Goal: Transaction & Acquisition: Purchase product/service

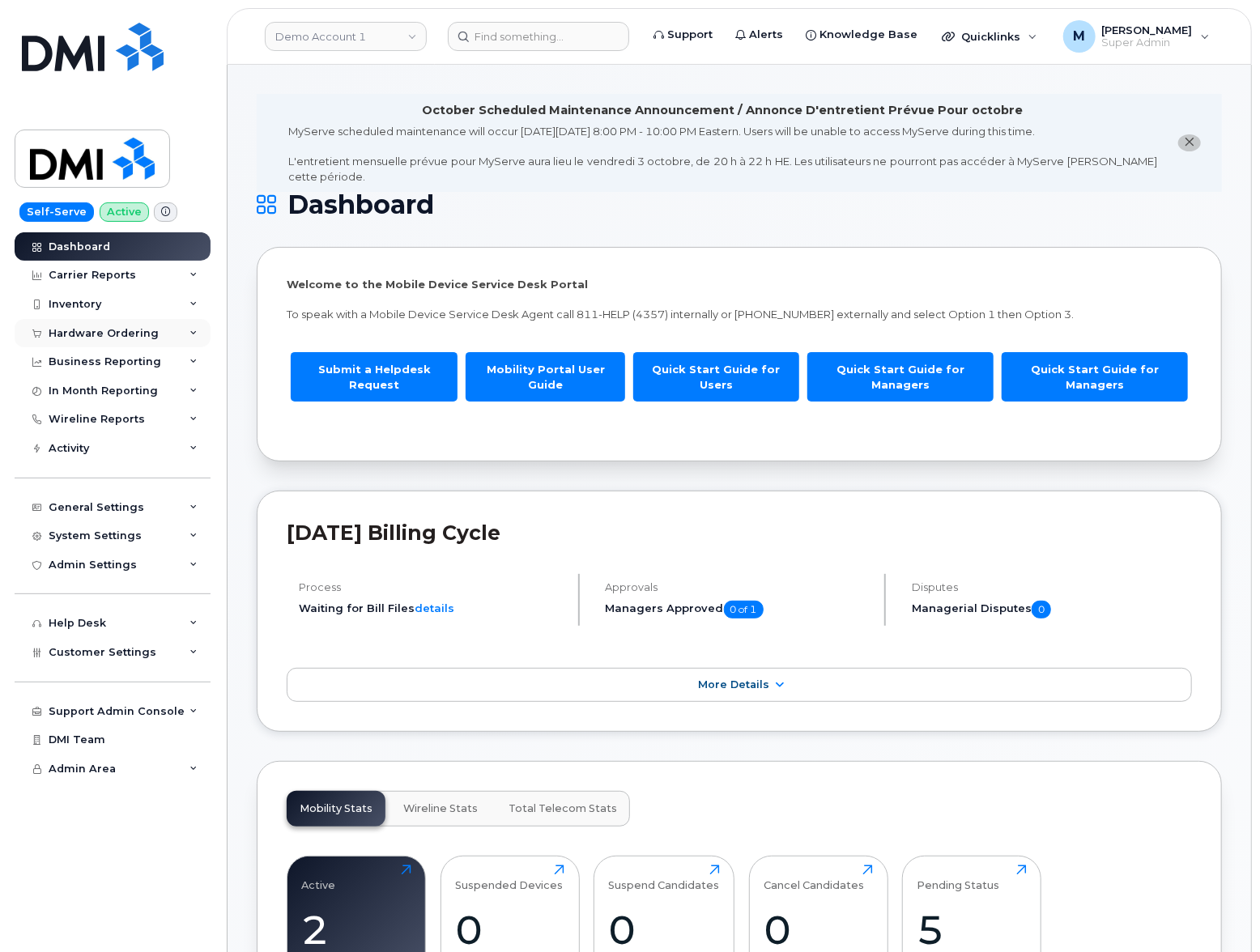
click at [77, 333] on div "Hardware Ordering" at bounding box center [103, 333] width 111 height 13
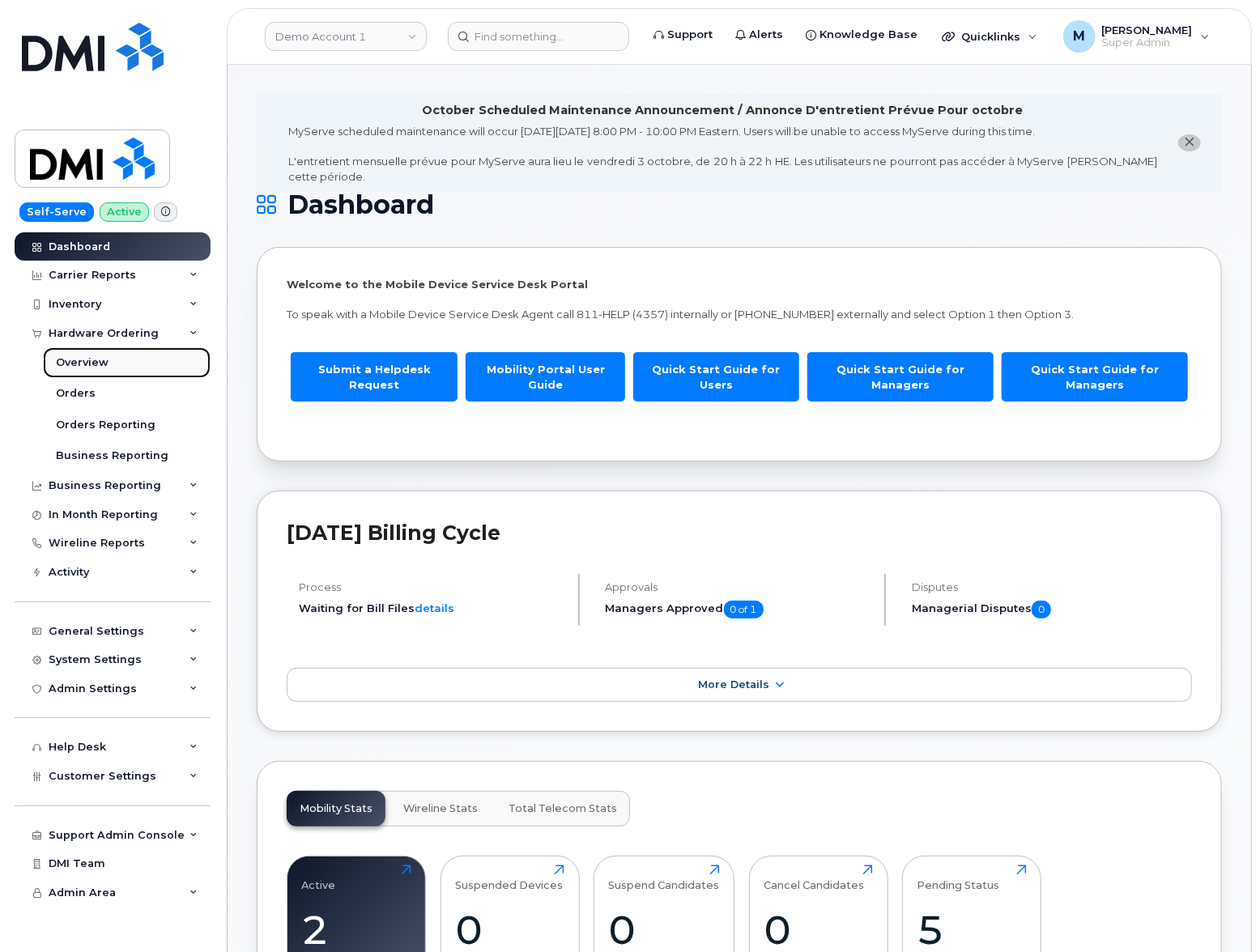
click at [105, 363] on div "Overview" at bounding box center [82, 363] width 53 height 15
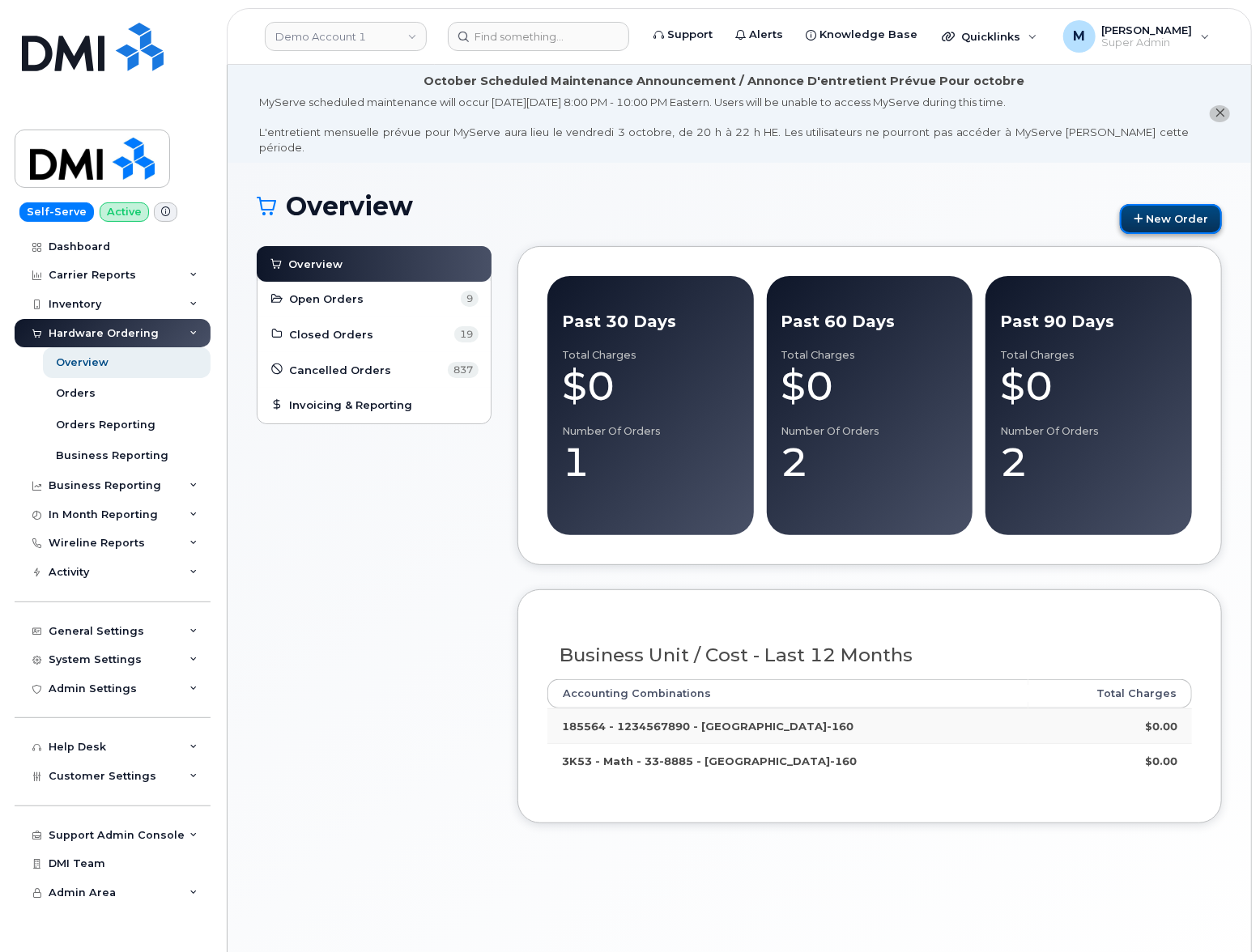
click at [1207, 205] on link "New Order" at bounding box center [1172, 219] width 102 height 30
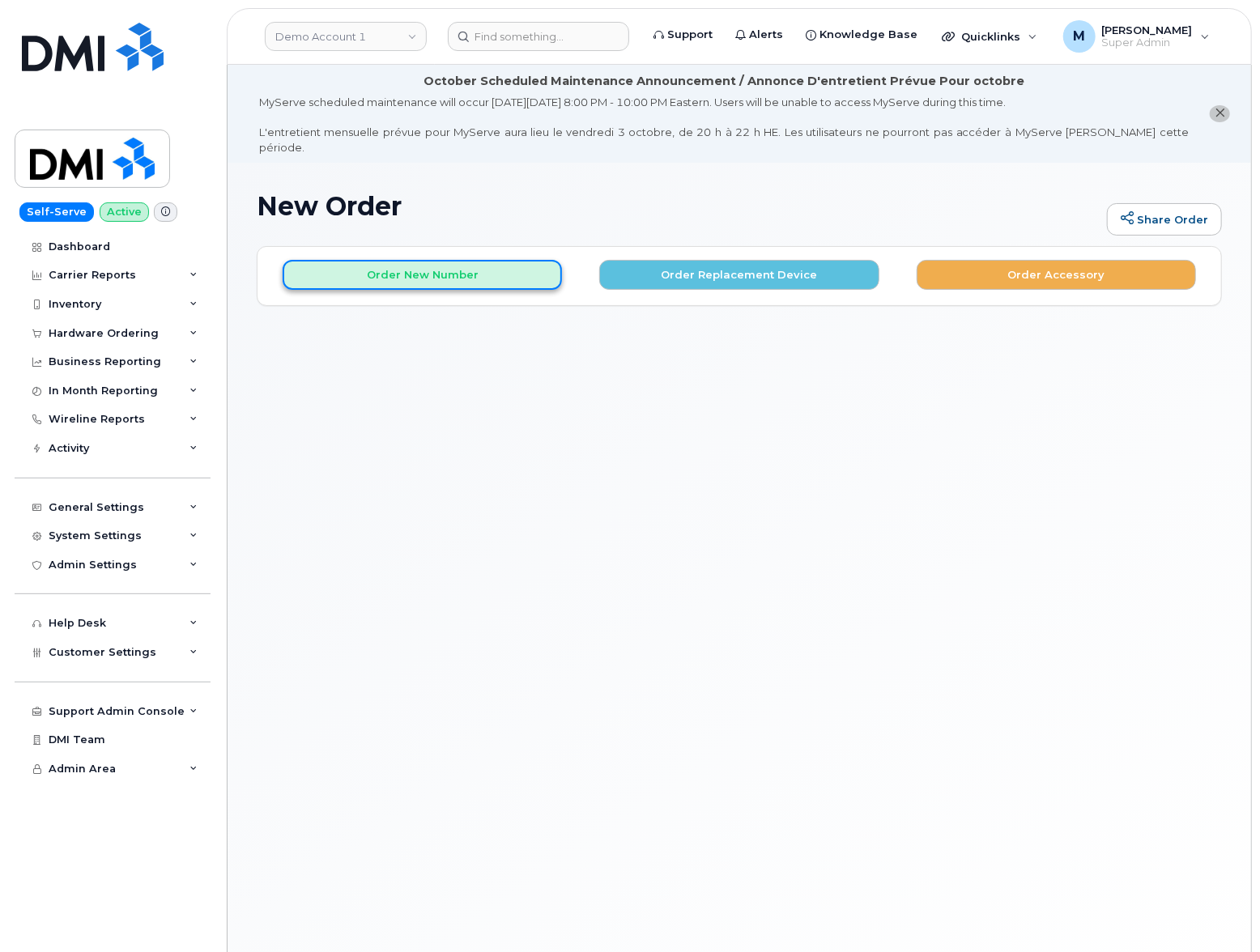
click at [451, 267] on button "Order New Number" at bounding box center [422, 275] width 280 height 30
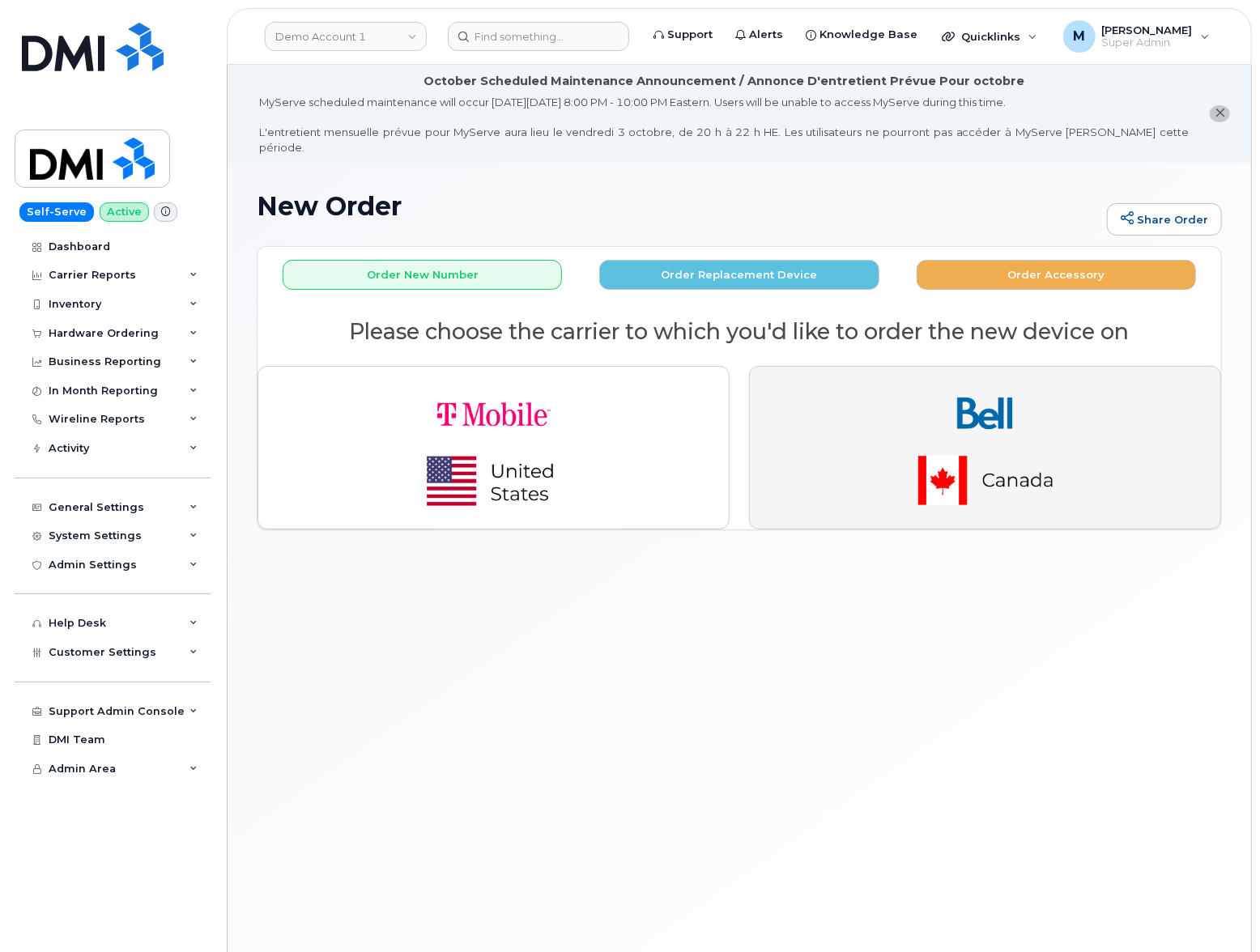
click at [914, 385] on img "button" at bounding box center [986, 448] width 227 height 136
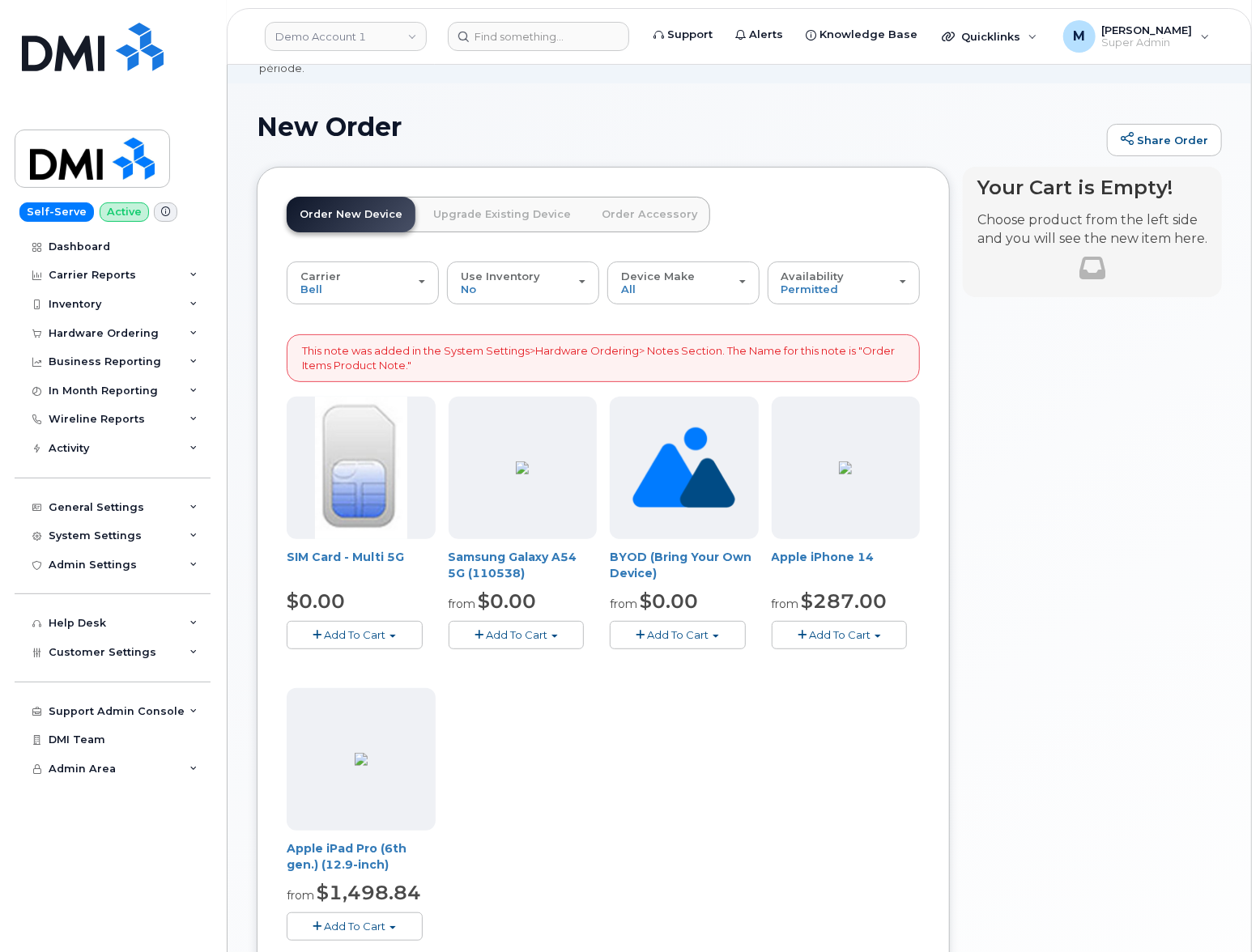
scroll to position [89, 0]
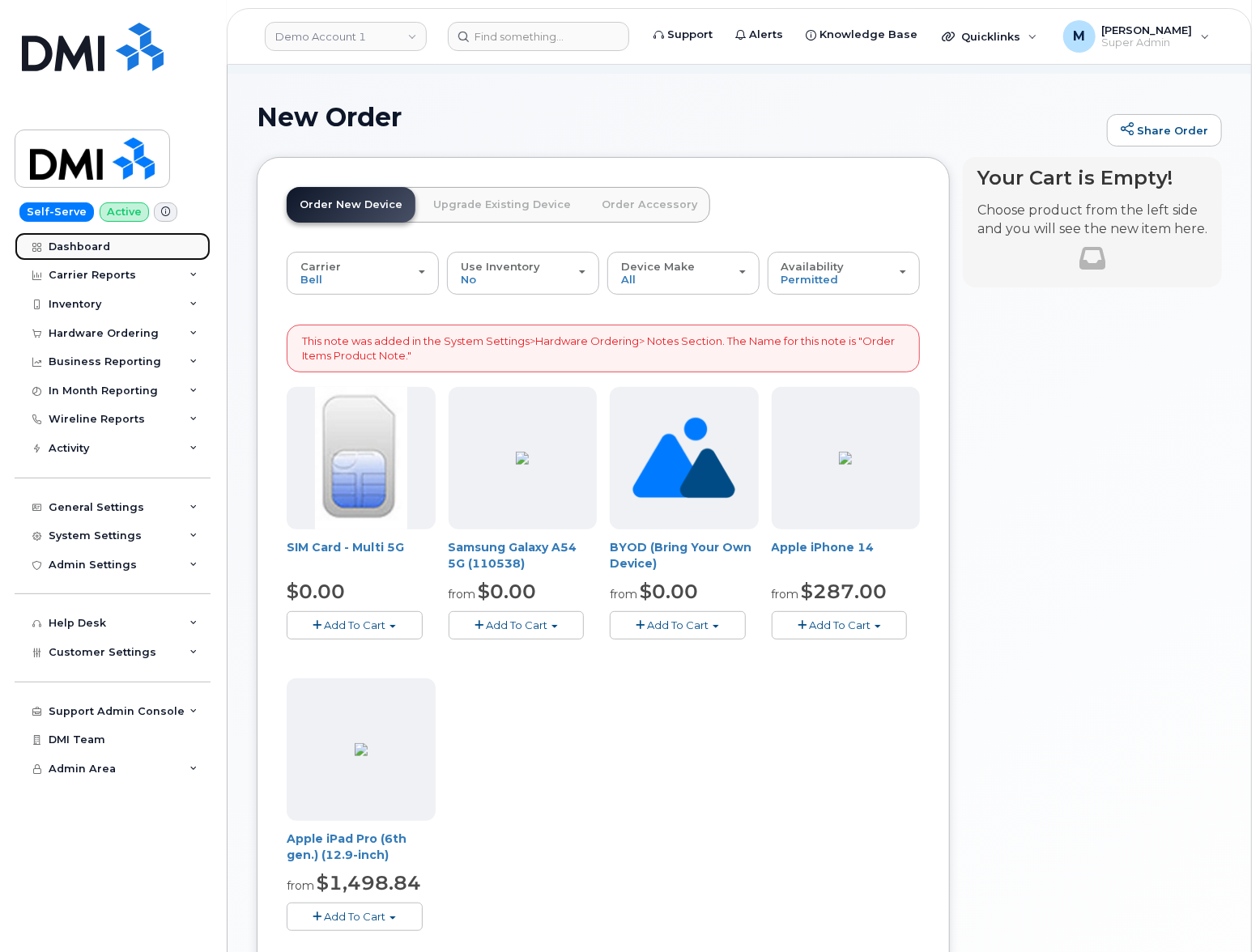
click at [70, 241] on div "Dashboard" at bounding box center [79, 247] width 61 height 13
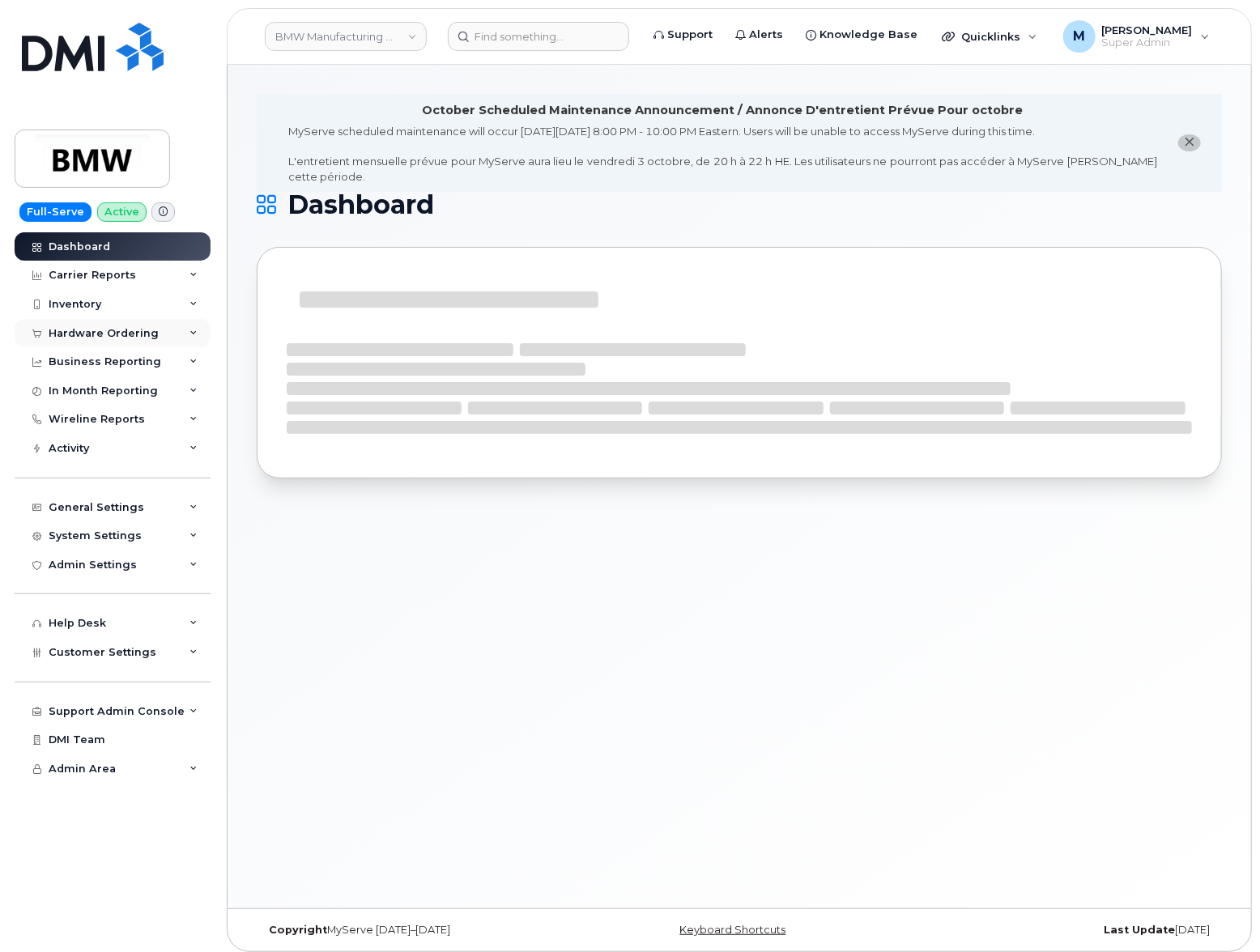
click at [90, 330] on div "Hardware Ordering" at bounding box center [103, 333] width 111 height 13
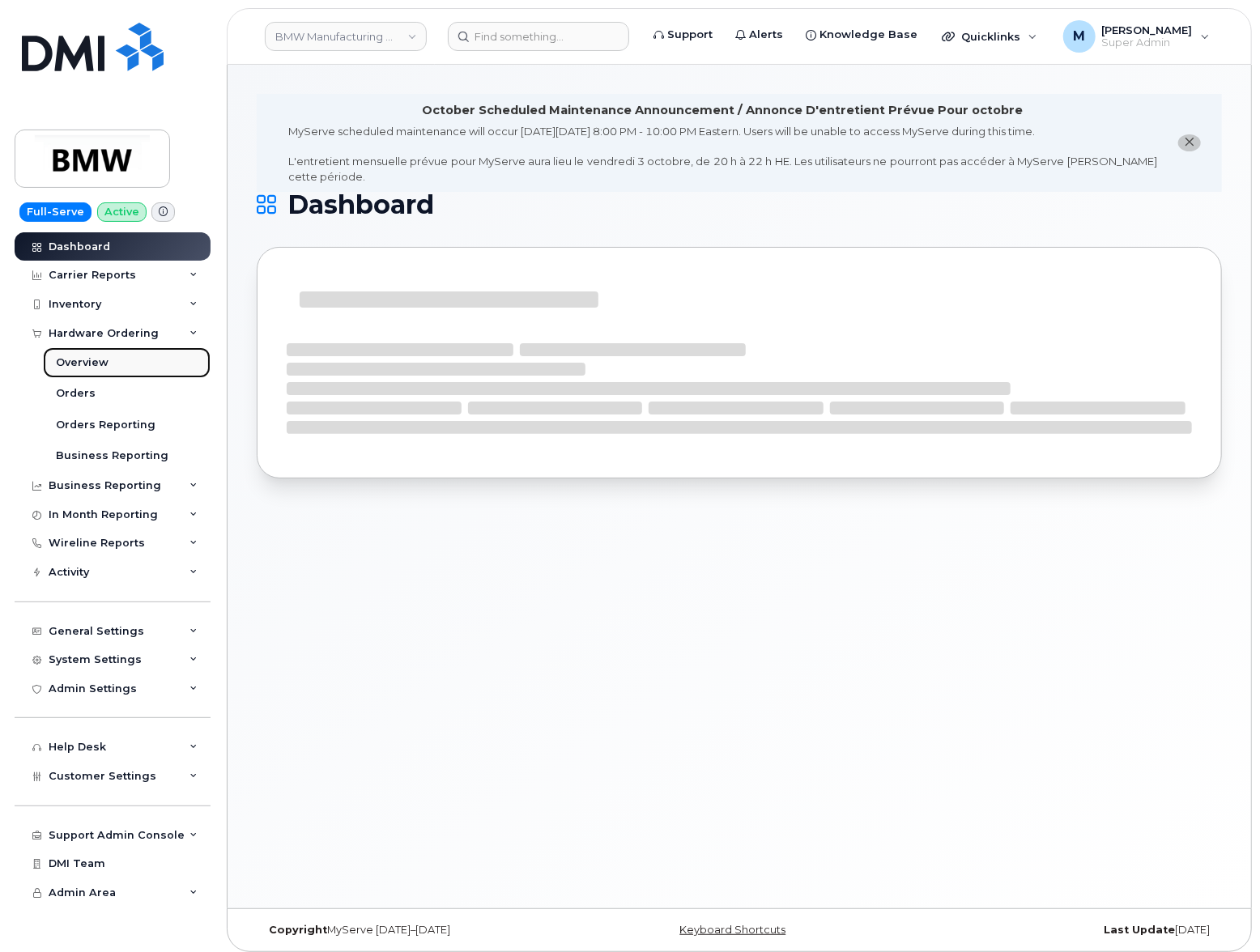
click at [92, 357] on div "Overview" at bounding box center [82, 363] width 53 height 15
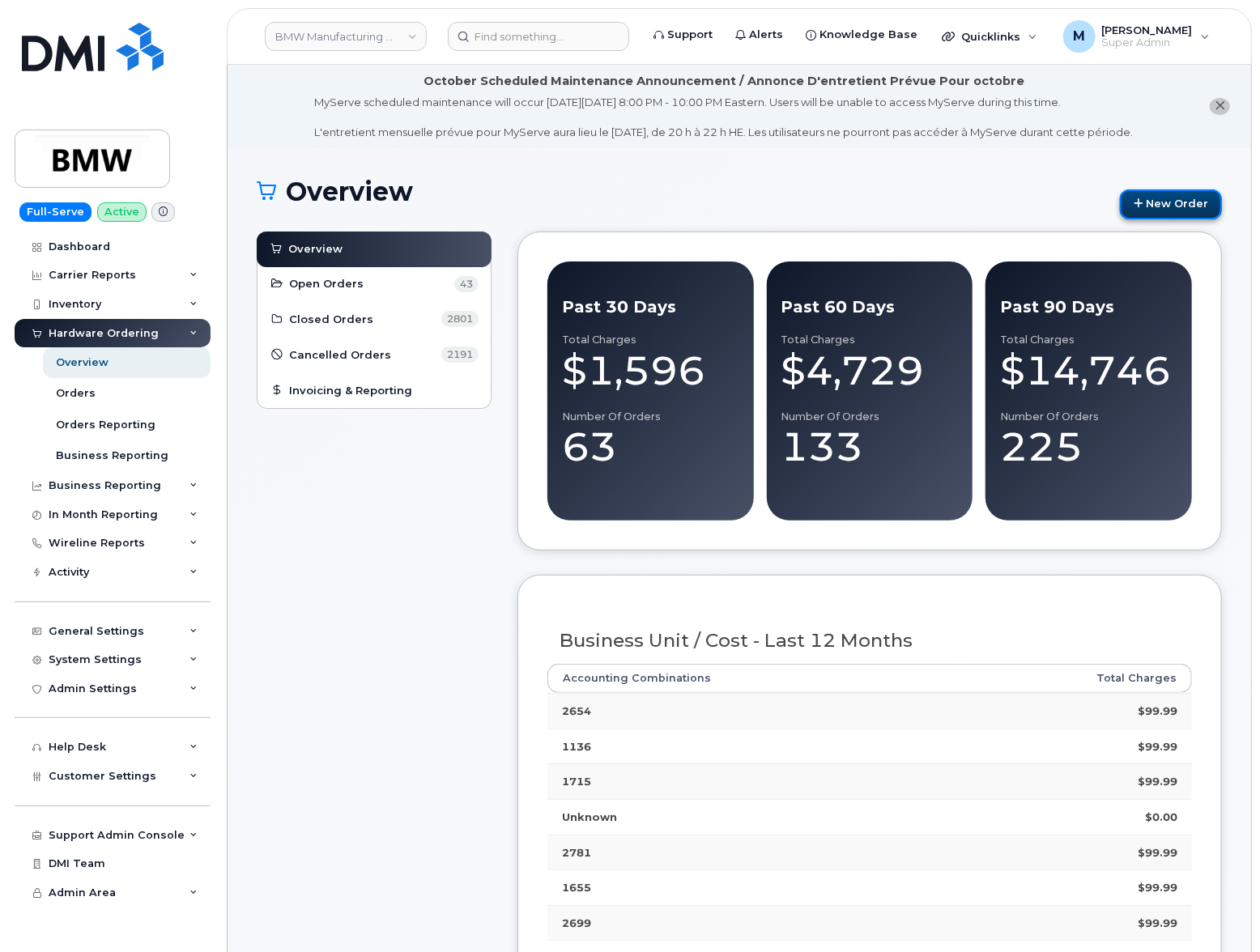
click at [1163, 205] on link "New Order" at bounding box center [1172, 204] width 102 height 30
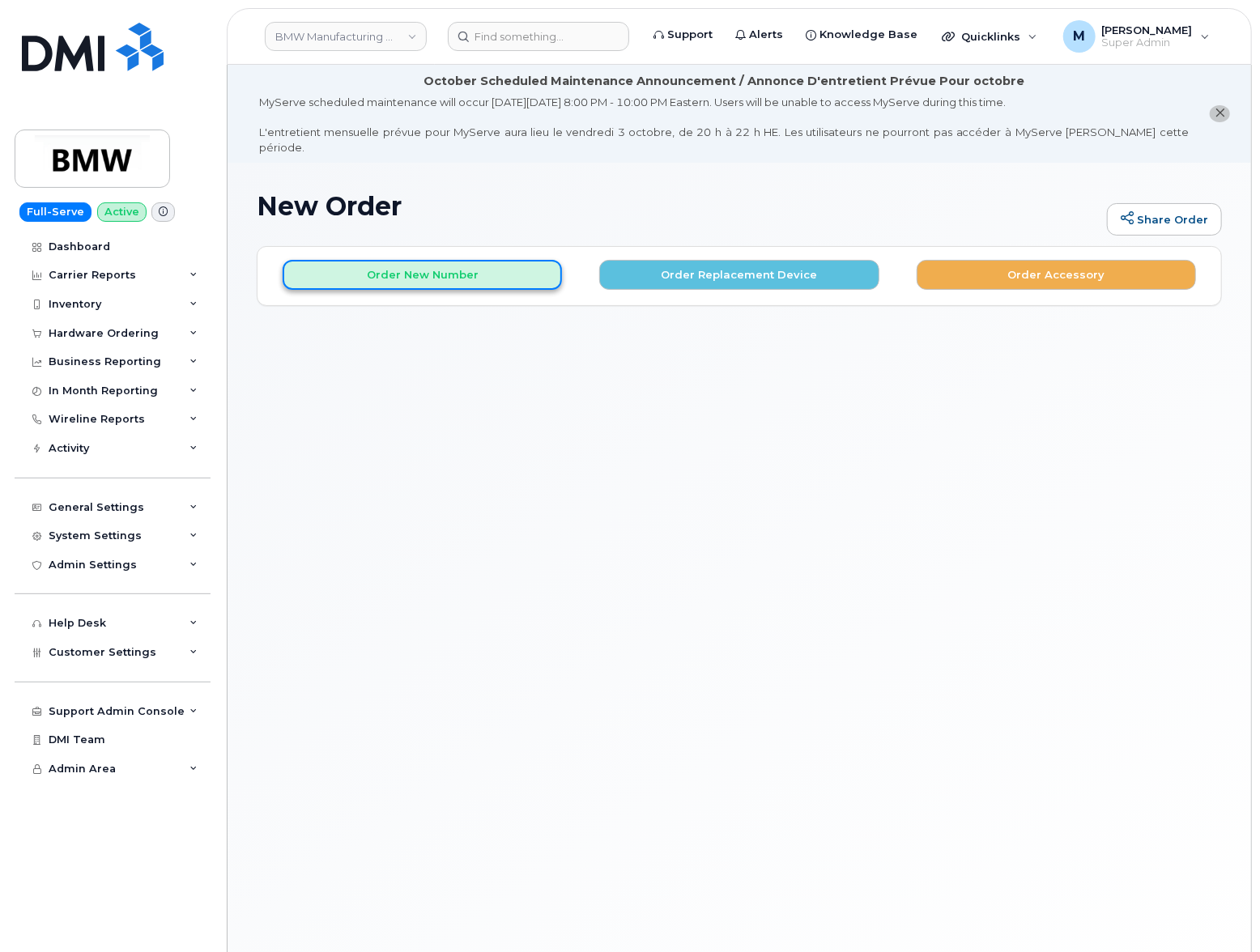
click at [520, 267] on button "Order New Number" at bounding box center [422, 275] width 280 height 30
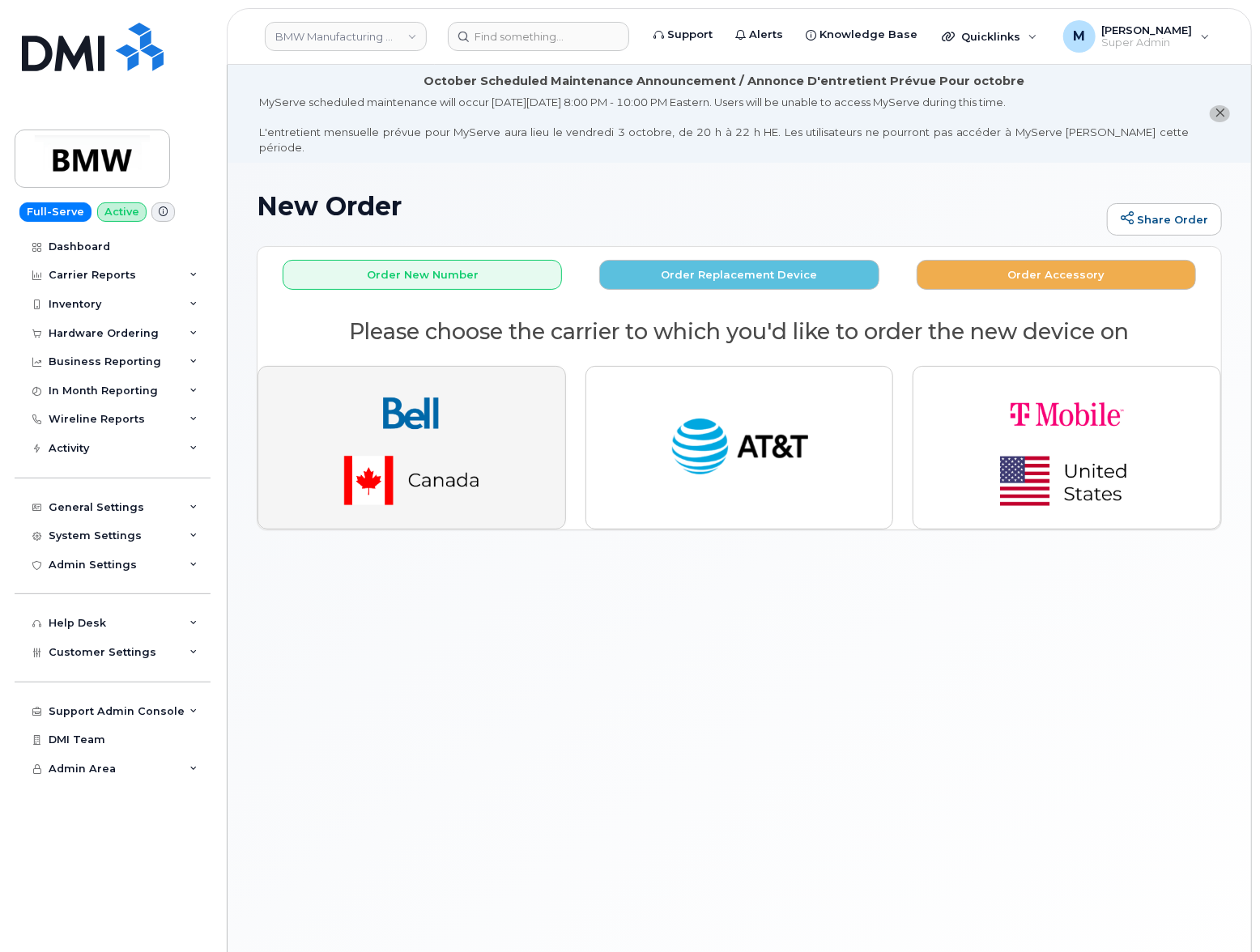
click at [435, 425] on img "button" at bounding box center [412, 448] width 227 height 136
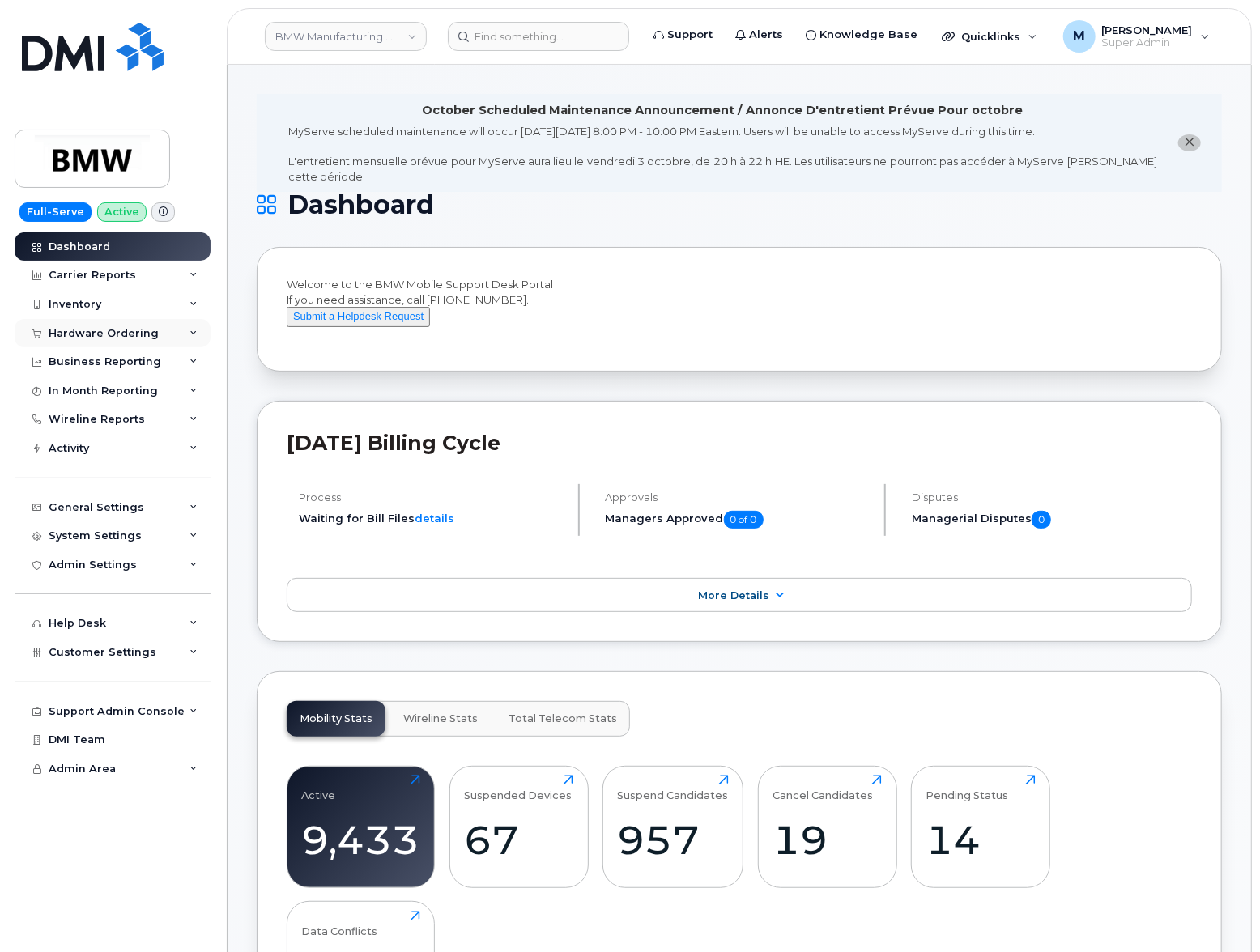
click at [98, 327] on div "Hardware Ordering" at bounding box center [103, 333] width 111 height 13
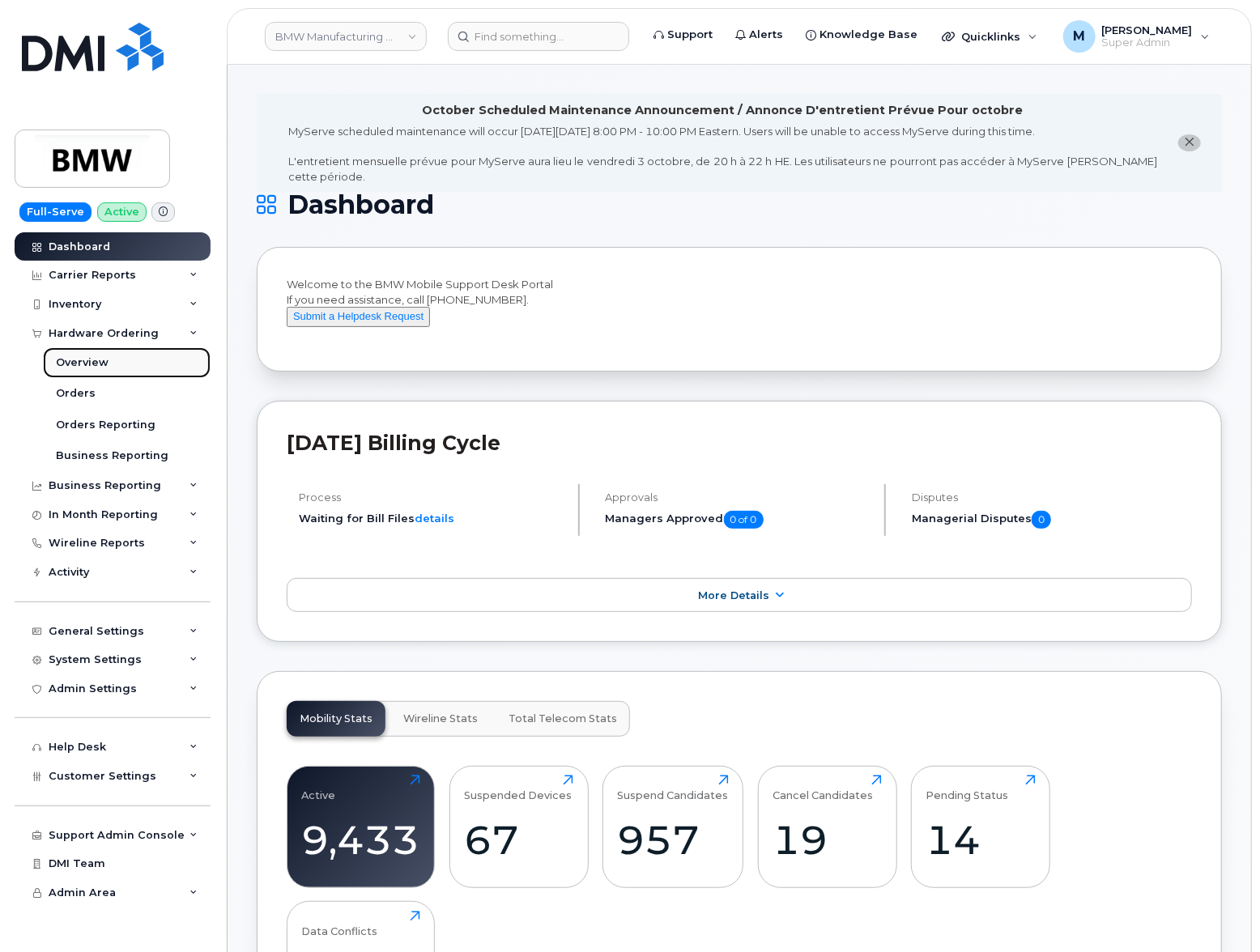
click at [106, 362] on link "Overview" at bounding box center [126, 362] width 167 height 31
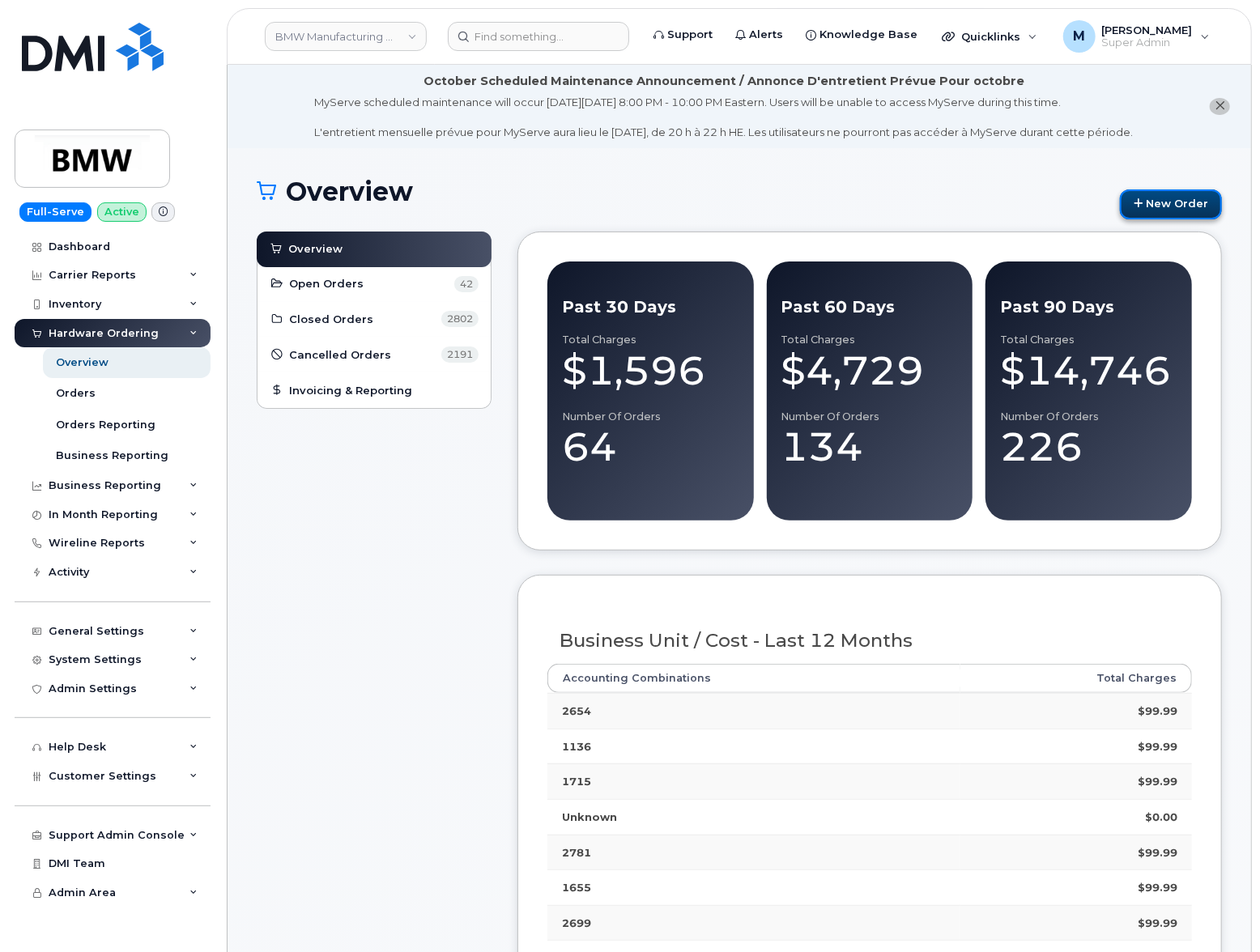
click at [1202, 200] on link "New Order" at bounding box center [1172, 204] width 102 height 30
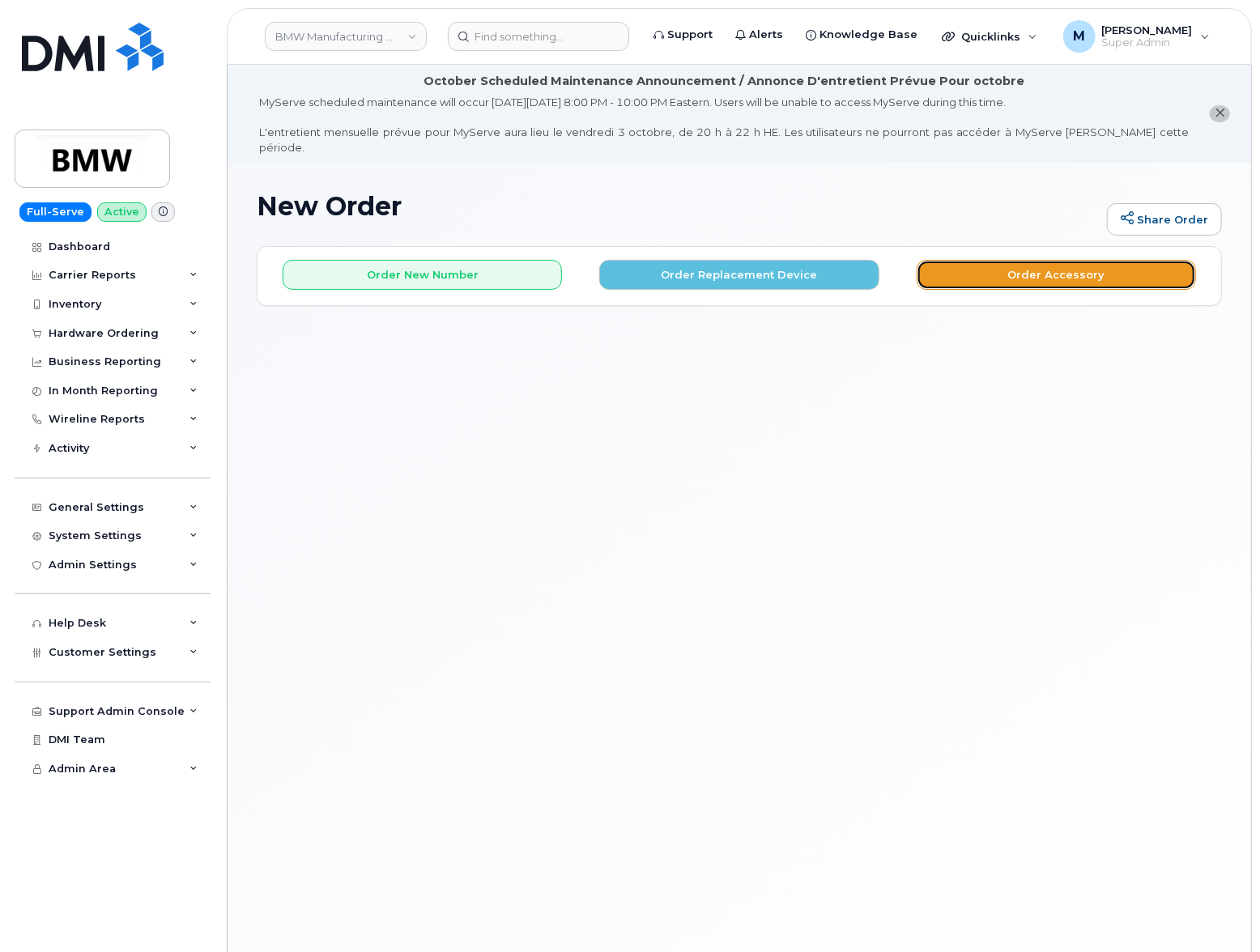
click at [981, 260] on button "Order Accessory" at bounding box center [1057, 275] width 280 height 30
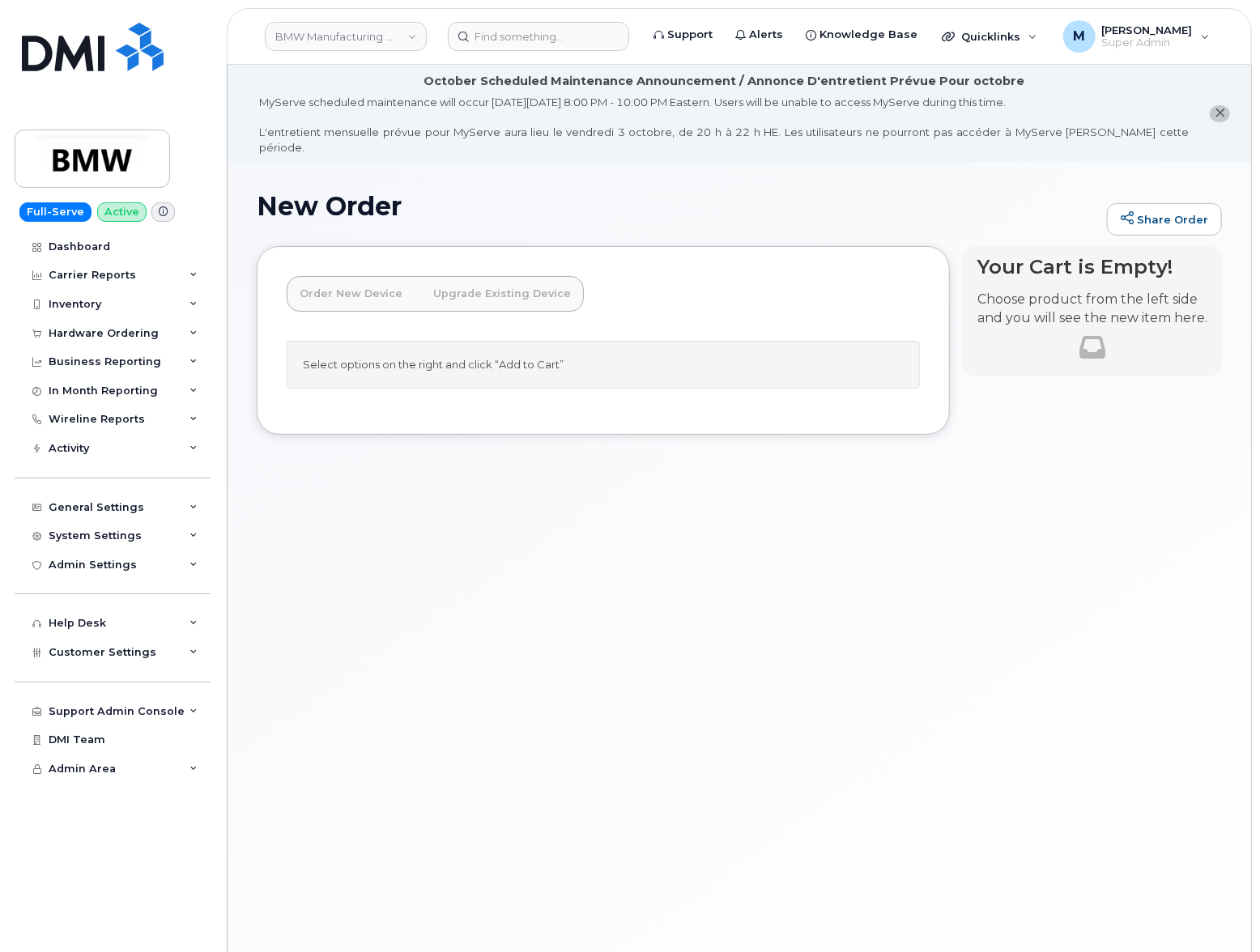
click at [520, 276] on link "Upgrade Existing Device" at bounding box center [502, 293] width 164 height 35
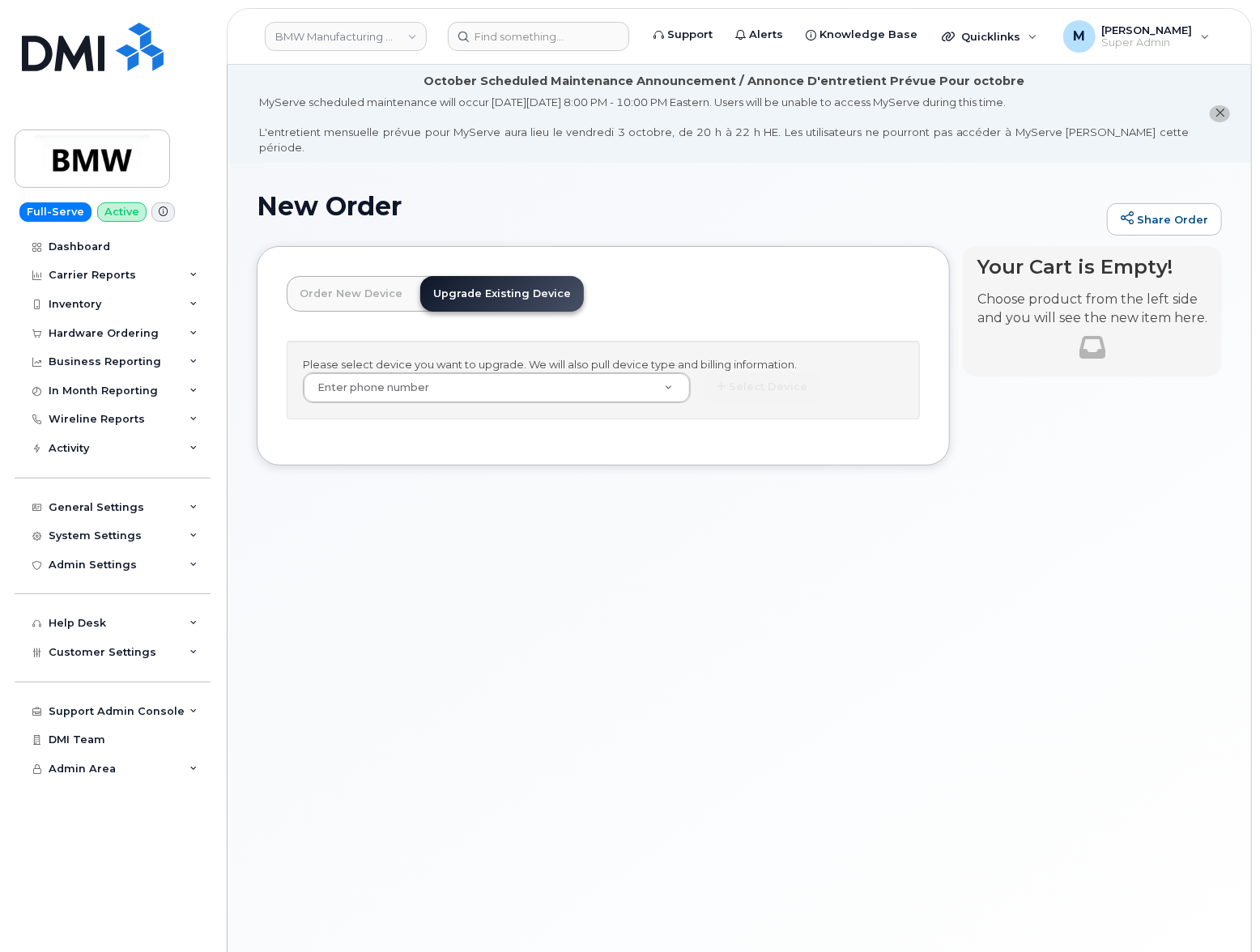
click at [350, 280] on link "Order New Device" at bounding box center [351, 293] width 129 height 35
